Goal: Check status: Check status

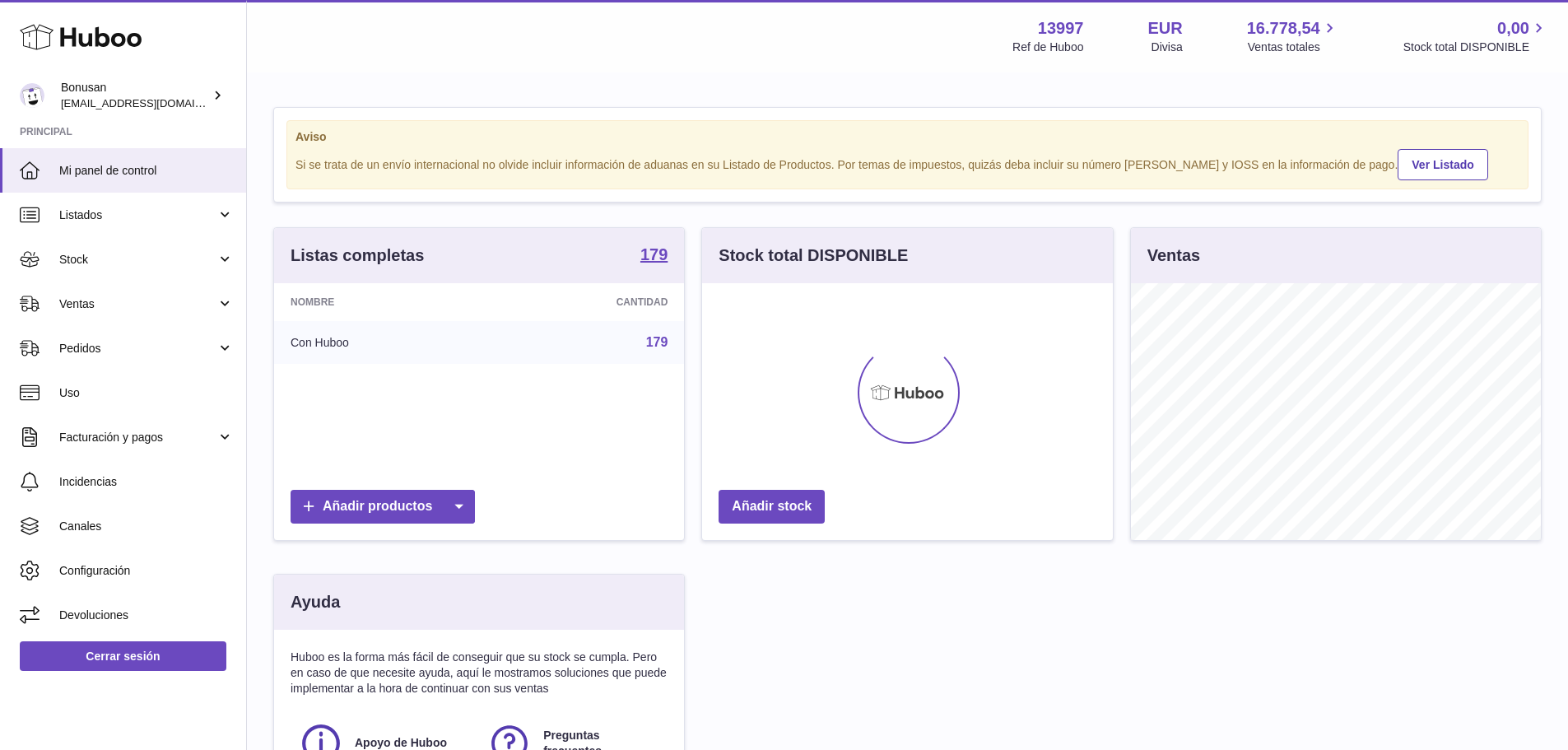
scroll to position [257, 411]
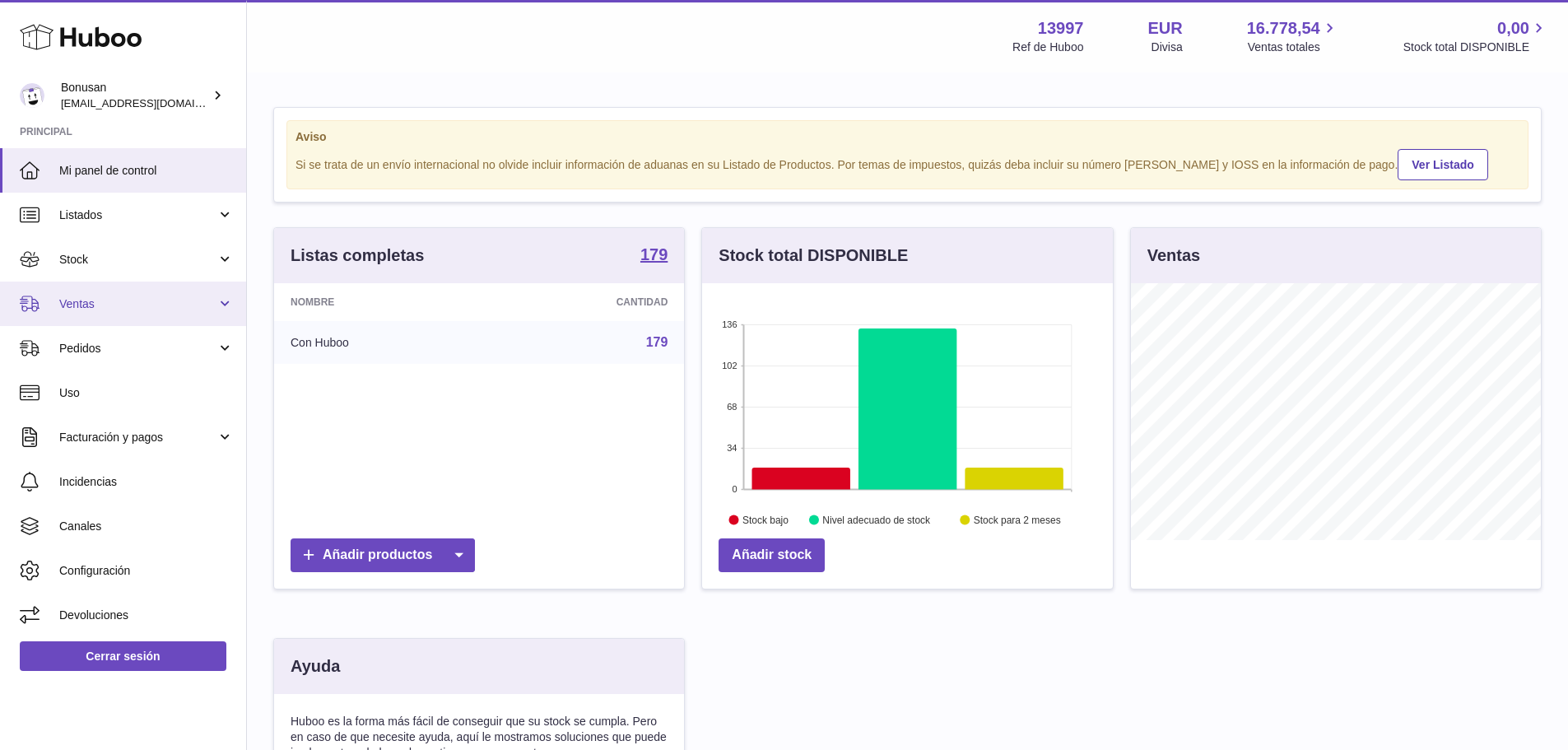
click at [100, 311] on span "Ventas" at bounding box center [138, 304] width 157 height 16
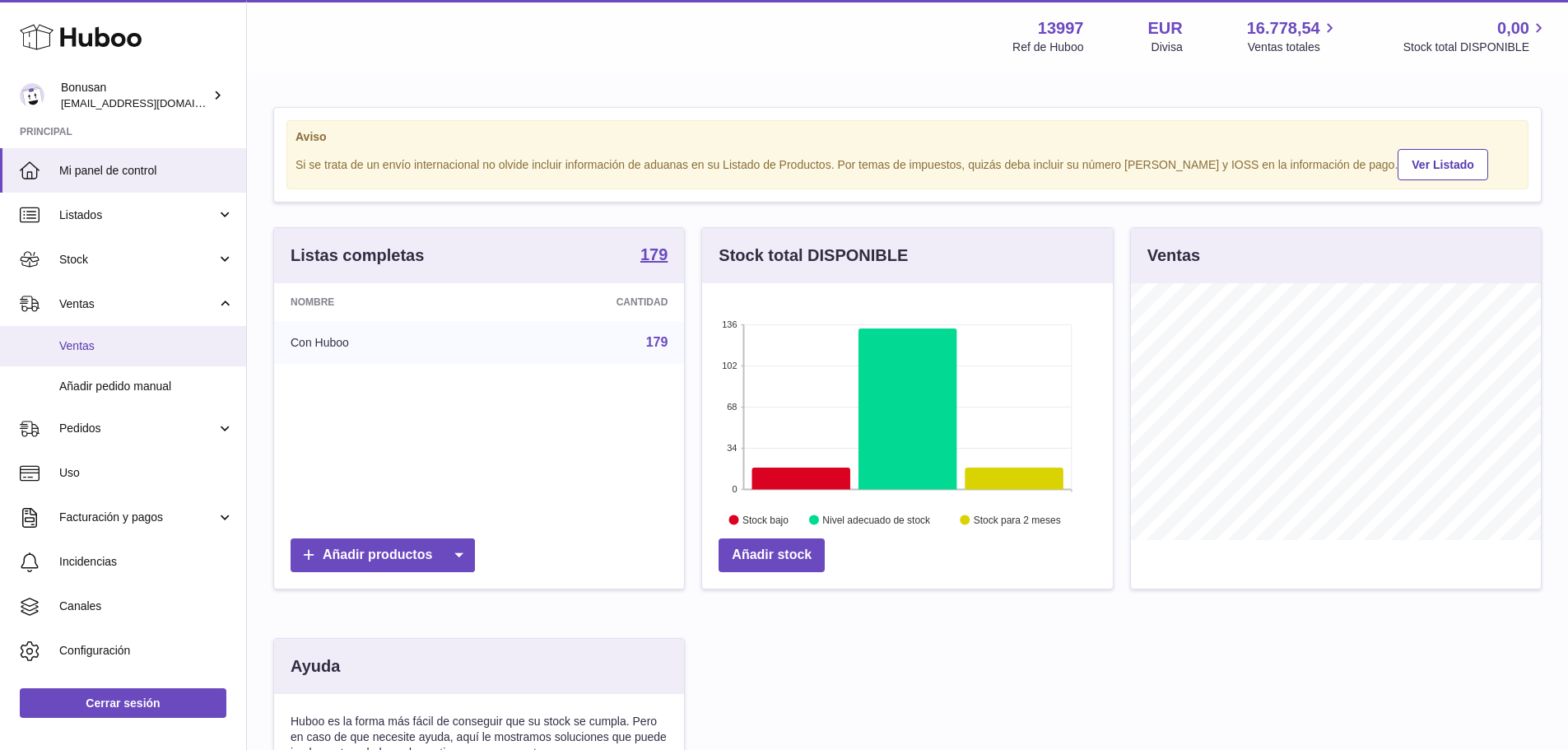
click at [99, 332] on link "Ventas" at bounding box center [123, 346] width 246 height 40
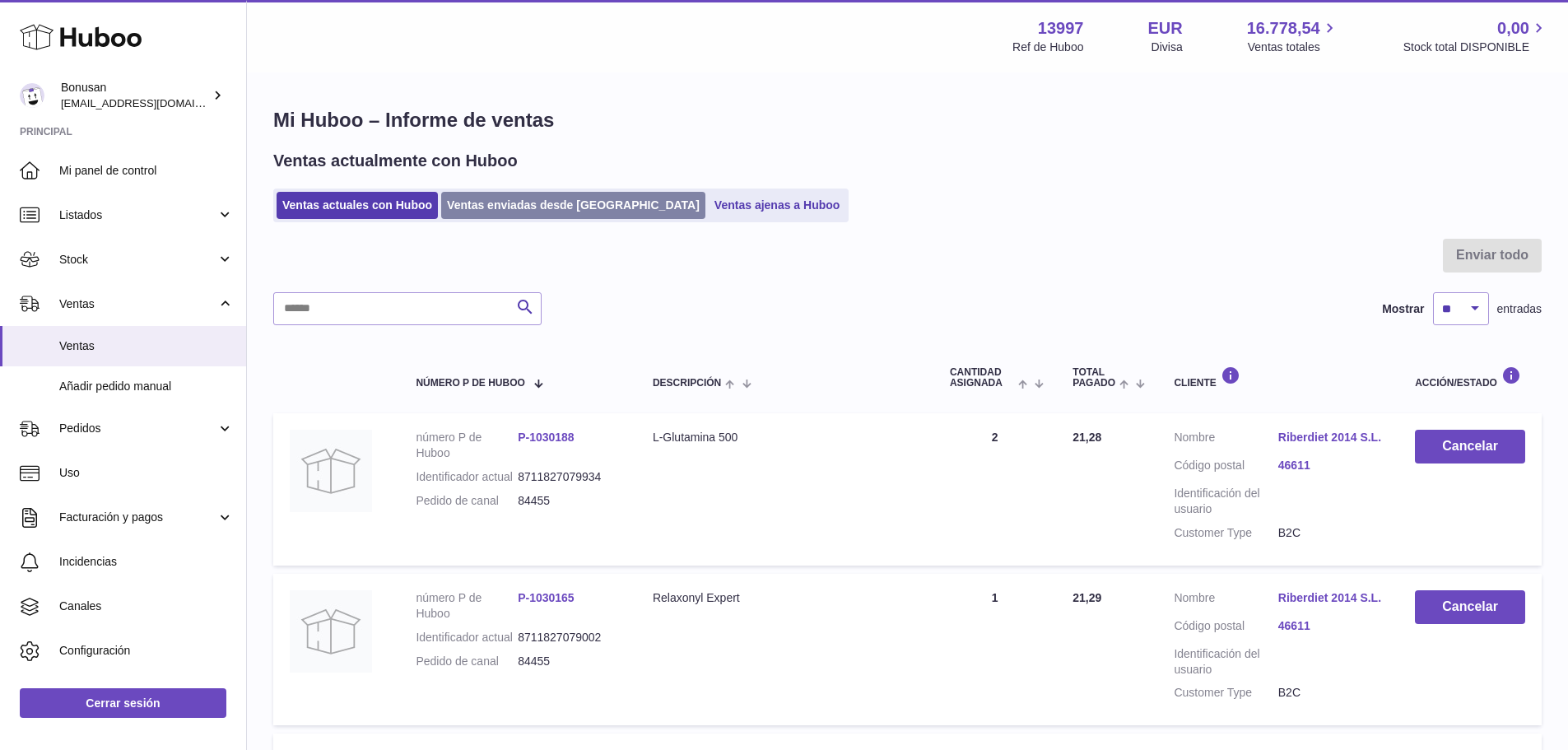
click at [499, 200] on link "Ventas enviadas desde [GEOGRAPHIC_DATA]" at bounding box center [573, 205] width 264 height 28
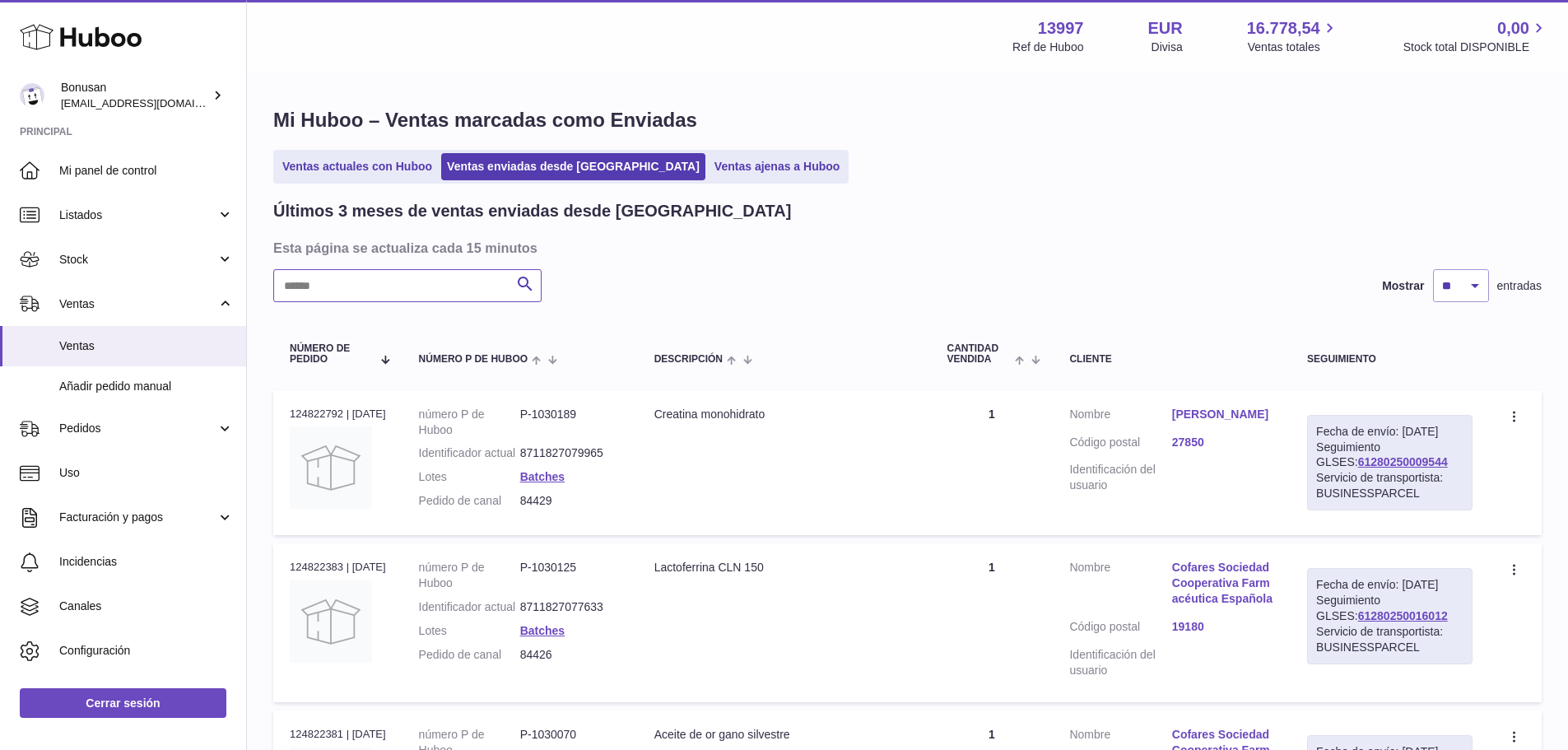
click at [391, 281] on input "text" at bounding box center [407, 285] width 268 height 33
paste input "*****"
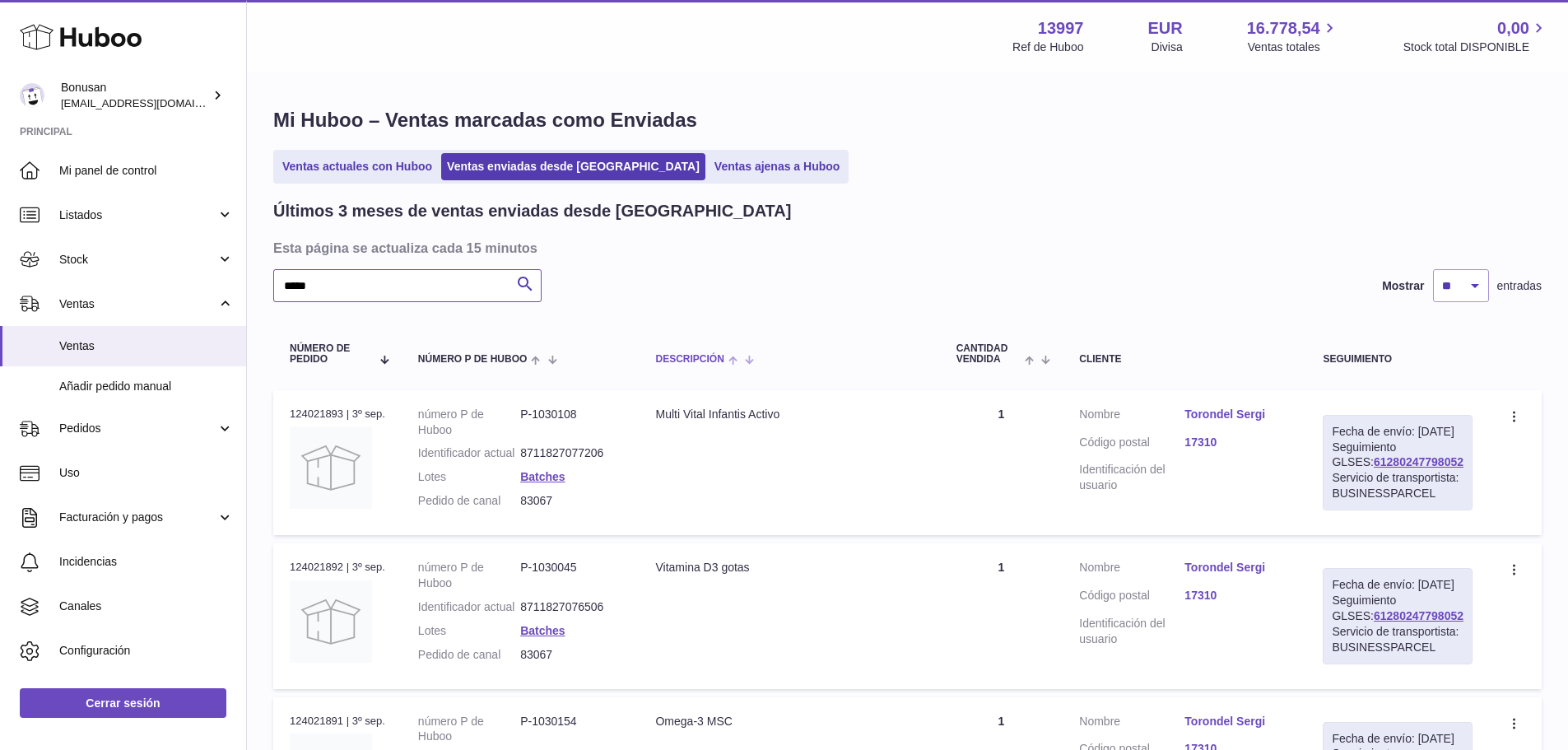
scroll to position [83, 0]
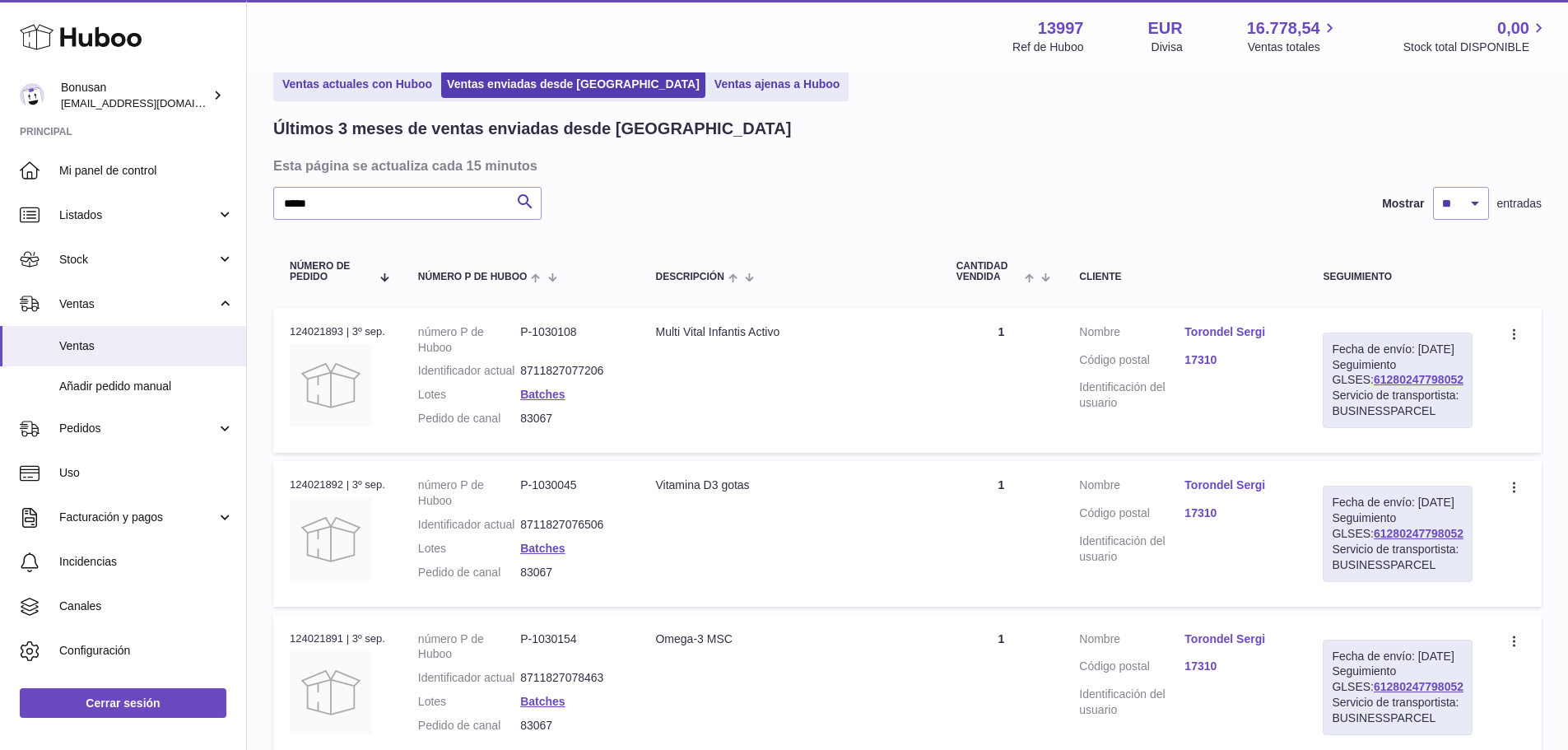
drag, startPoint x: 1431, startPoint y: 399, endPoint x: 1009, endPoint y: 176, distance: 477.3
click at [1332, 403] on td "Fecha de envío: 3º sep. 2025 Seguimiento GLSES: 61280247798052 Servicio de tran…" at bounding box center [1398, 381] width 183 height 145
copy link "61280247798052"
drag, startPoint x: 341, startPoint y: 198, endPoint x: 219, endPoint y: 202, distance: 122.1
click at [219, 202] on div "Huboo Bonusan internalAdmin-13997@internal.huboo.com Principal Mi panel de cont…" at bounding box center [784, 408] width 1568 height 981
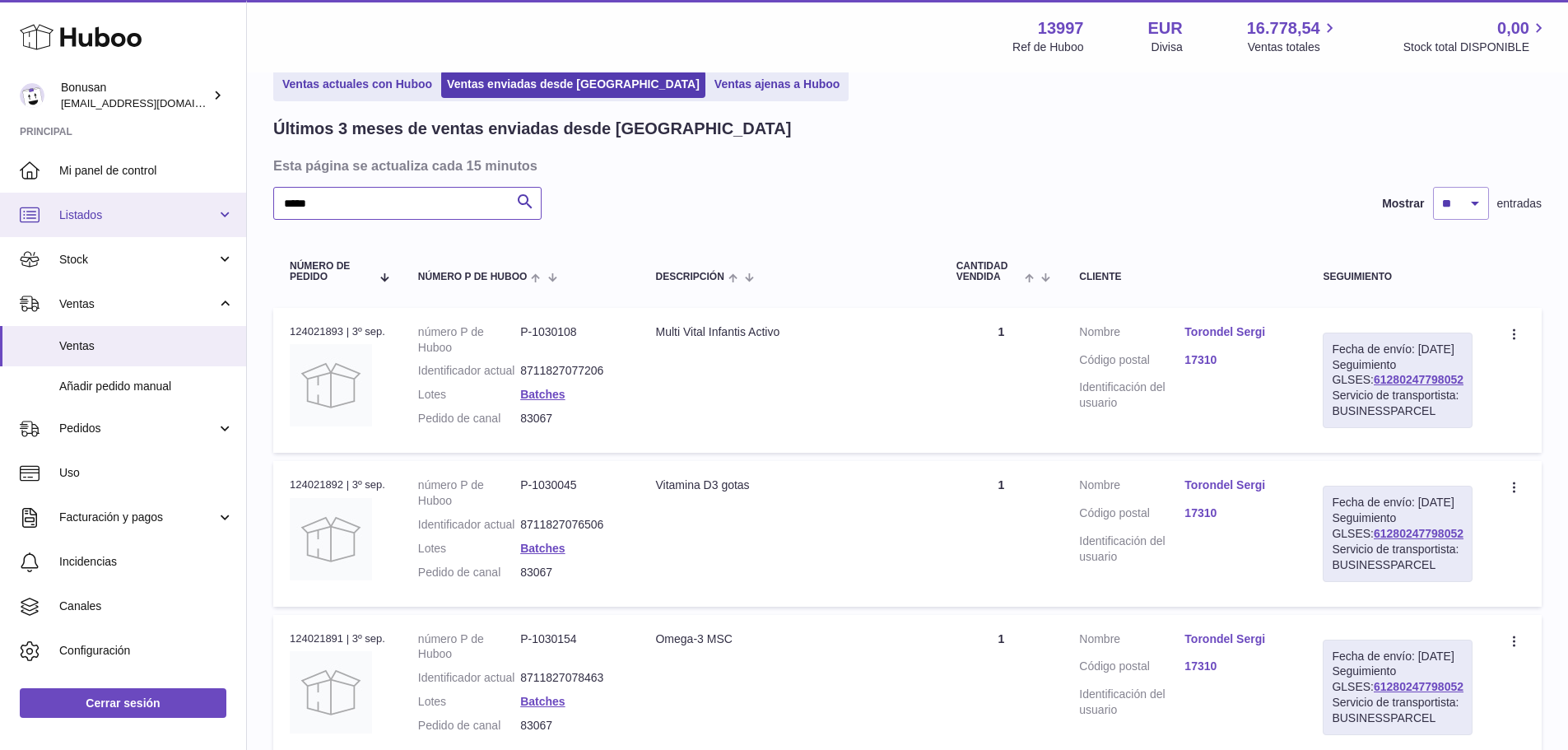
paste input "text"
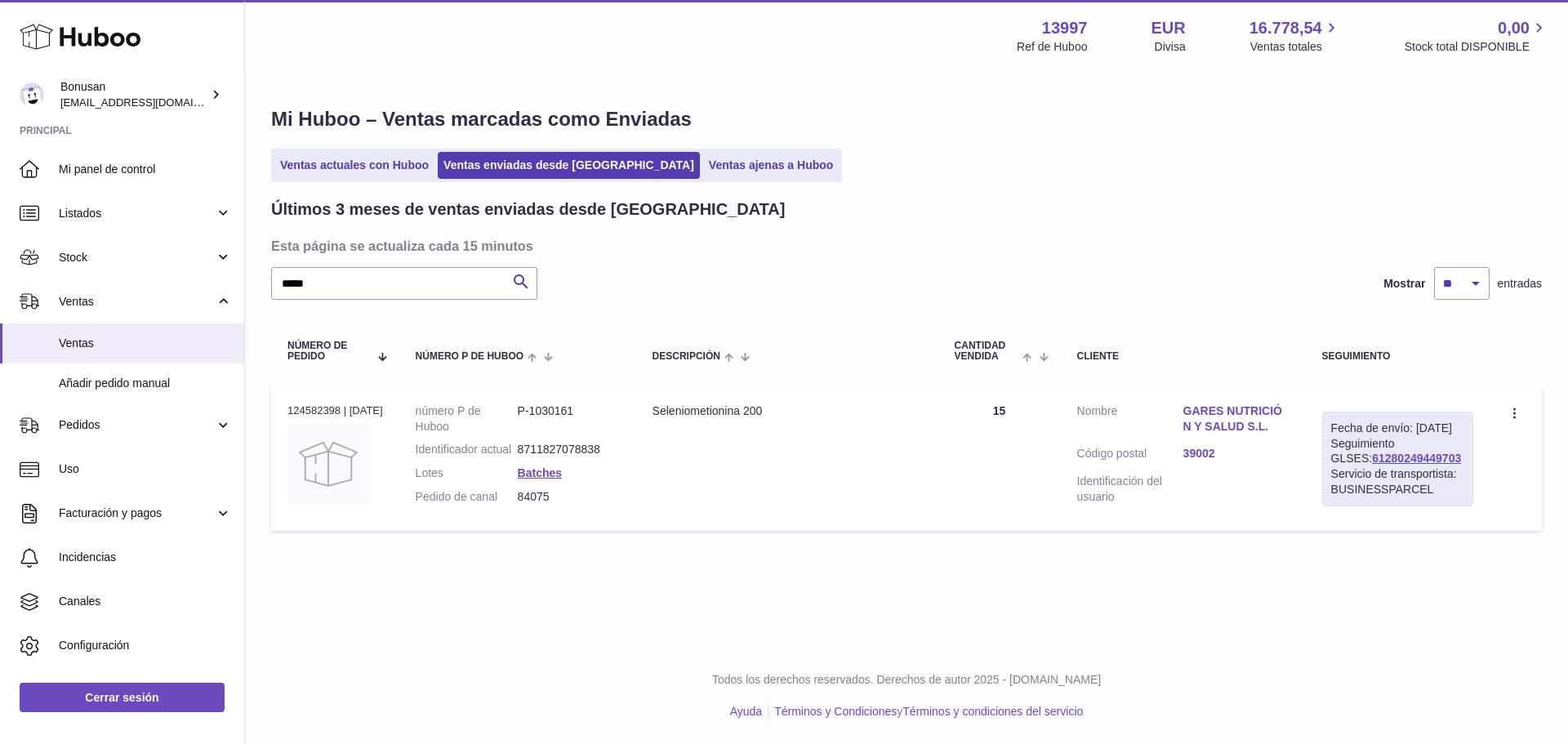
drag, startPoint x: 1438, startPoint y: 481, endPoint x: 1337, endPoint y: 479, distance: 101.0
click at [1337, 479] on div "Fecha de envío: 12º sep. 2025 Seguimiento GLSES: 61280249449703 Servicio de tra…" at bounding box center [1397, 459] width 151 height 94
copy link "61280249449703"
drag, startPoint x: 250, startPoint y: 279, endPoint x: 206, endPoint y: 290, distance: 45.4
click at [201, 286] on div "Huboo Bonusan internalAdmin-13997@internal.huboo.com Principal Mi panel de cont…" at bounding box center [784, 372] width 1568 height 744
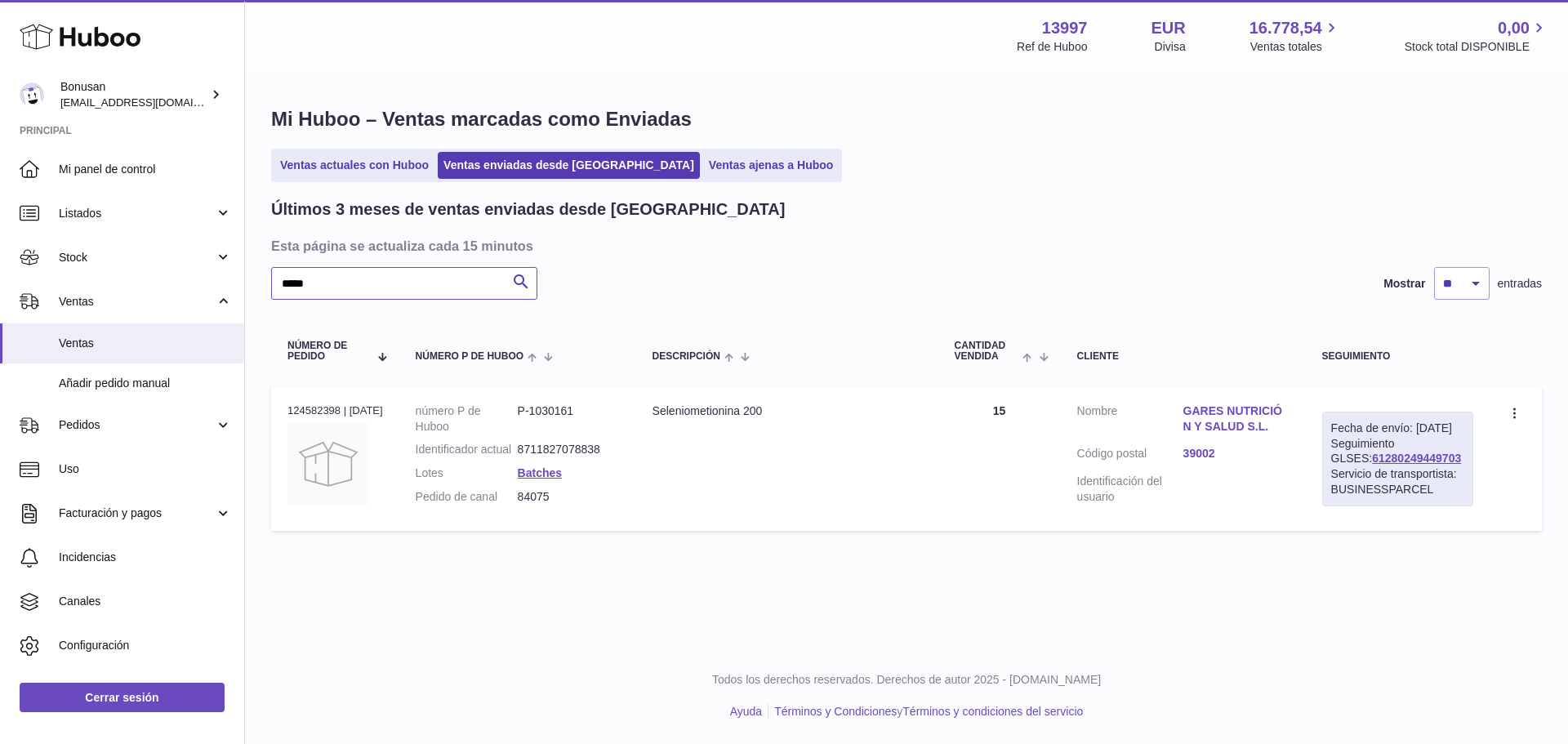
paste input "text"
type input "*****"
drag, startPoint x: 1445, startPoint y: 479, endPoint x: 1336, endPoint y: 479, distance: 109.0
click at [1336, 479] on div "Fecha de envío: 15º sep. 2025 Seguimiento GLSES: 61280249719638 Servicio de tra…" at bounding box center [1391, 459] width 164 height 94
copy link "61280249719638"
